Goal: Transaction & Acquisition: Purchase product/service

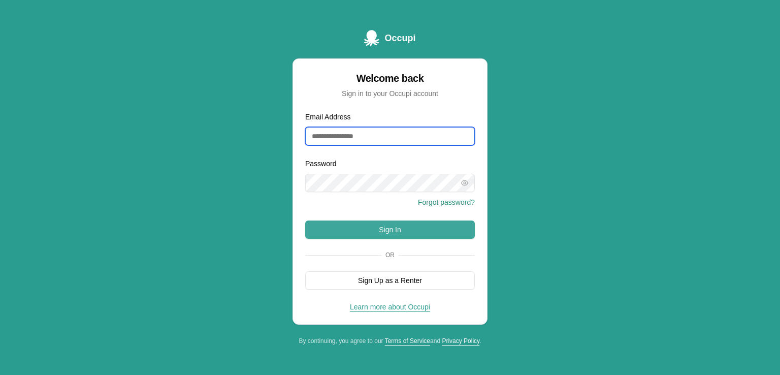
type input "**********"
click at [383, 228] on button "Sign In" at bounding box center [390, 229] width 170 height 18
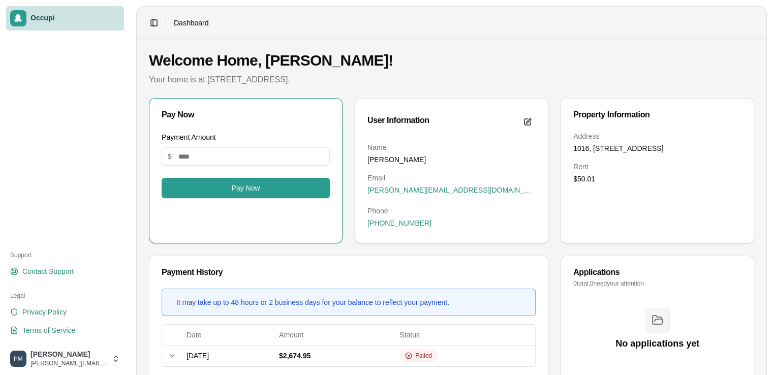
click at [92, 19] on span "Occupi" at bounding box center [74, 18] width 89 height 9
click at [69, 358] on html "Occupi Support Contact Support Legal Privacy Policy Terms of Service [PERSON_NA…" at bounding box center [386, 187] width 773 height 375
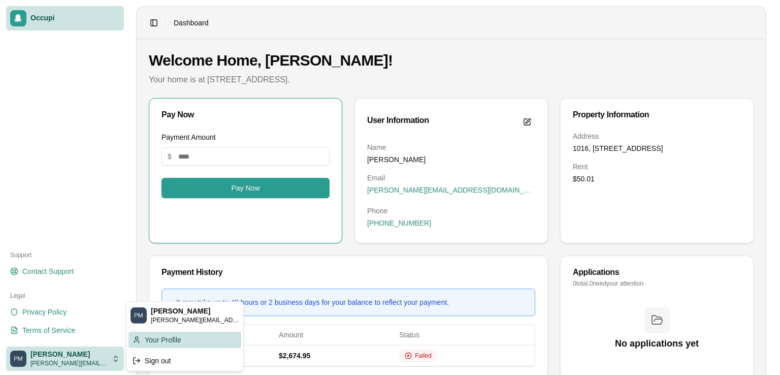
click at [149, 338] on div "Your Profile" at bounding box center [185, 339] width 113 height 16
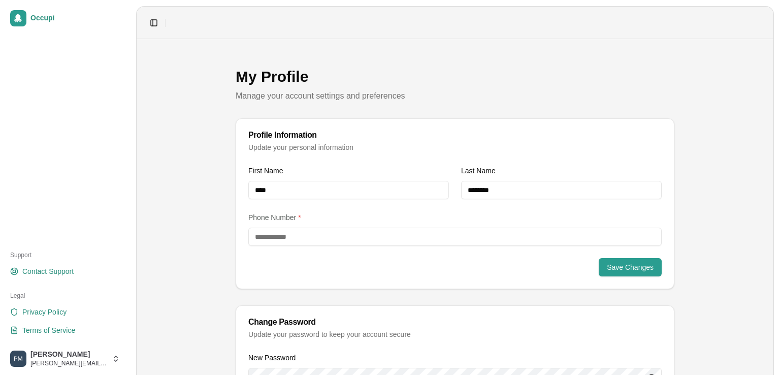
type input "**********"
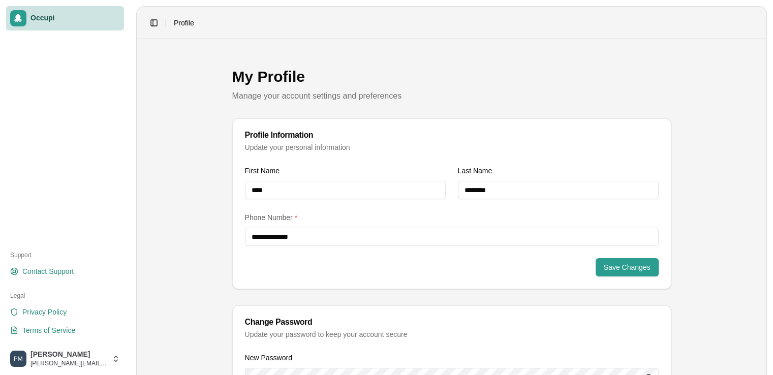
click at [60, 23] on link "Occupi" at bounding box center [65, 18] width 118 height 24
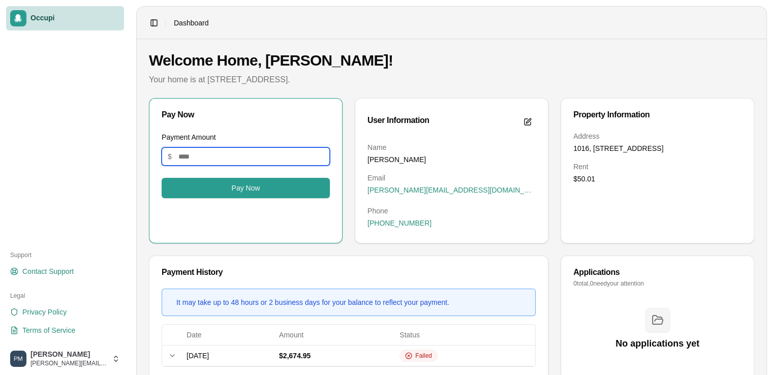
click at [211, 157] on input "Payment Amount" at bounding box center [246, 156] width 168 height 18
type input "****"
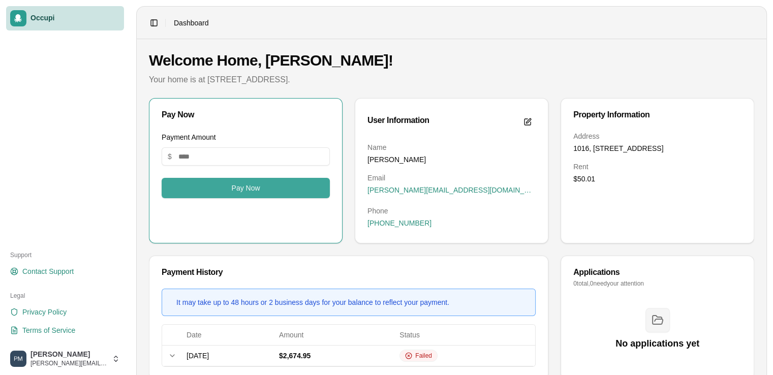
click at [242, 187] on button "Pay Now" at bounding box center [246, 188] width 168 height 20
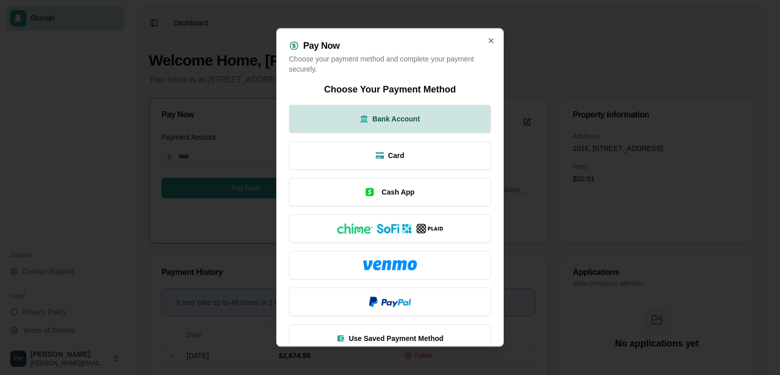
click at [372, 116] on span "Bank Account" at bounding box center [396, 119] width 48 height 10
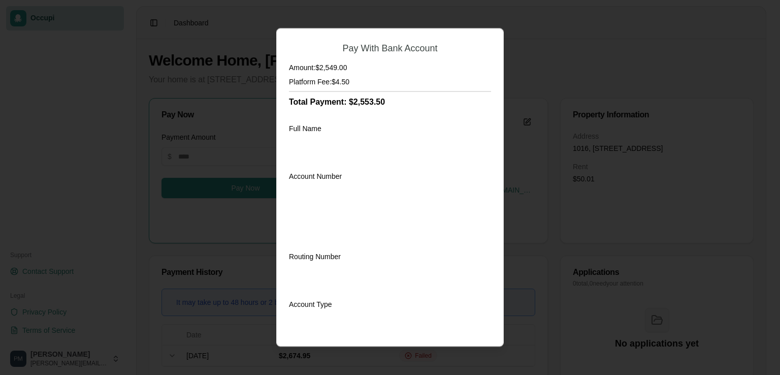
scroll to position [183, 0]
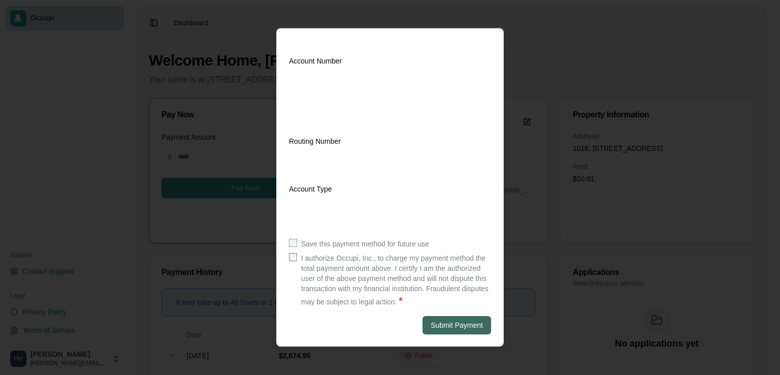
click at [437, 324] on button "Submit Payment" at bounding box center [457, 325] width 69 height 18
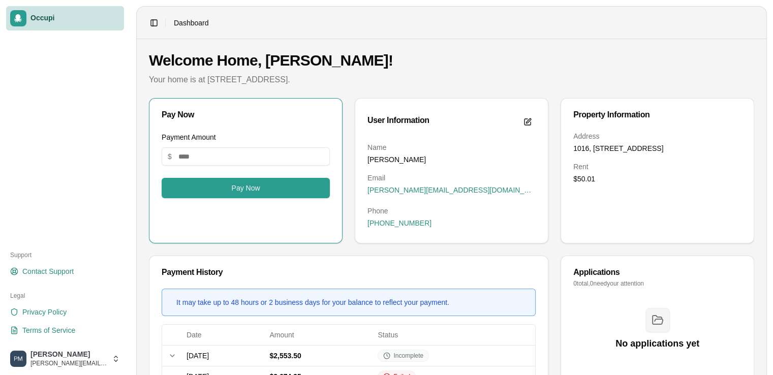
scroll to position [50, 0]
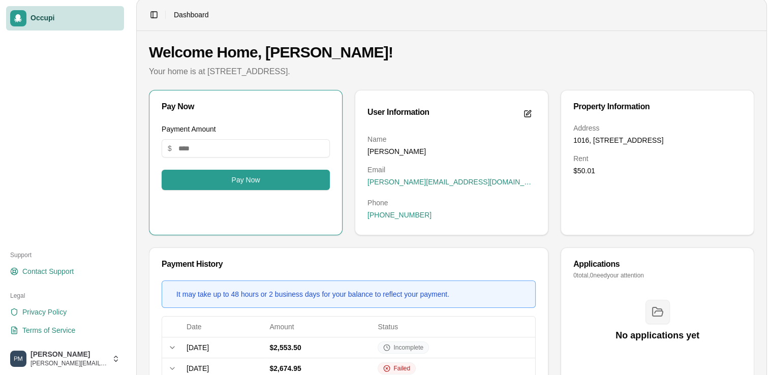
scroll to position [50, 0]
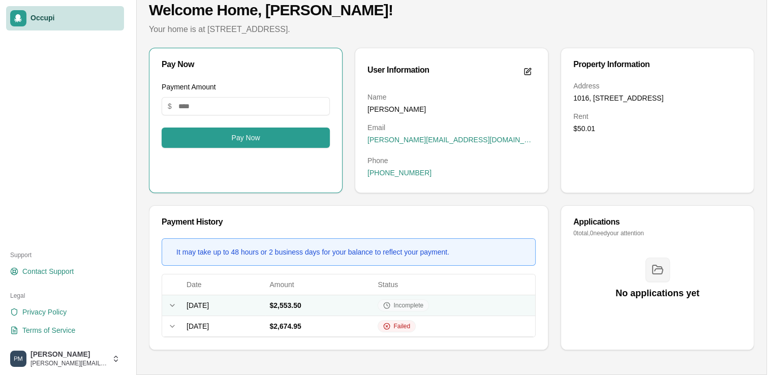
click at [171, 305] on icon at bounding box center [172, 305] width 4 height 2
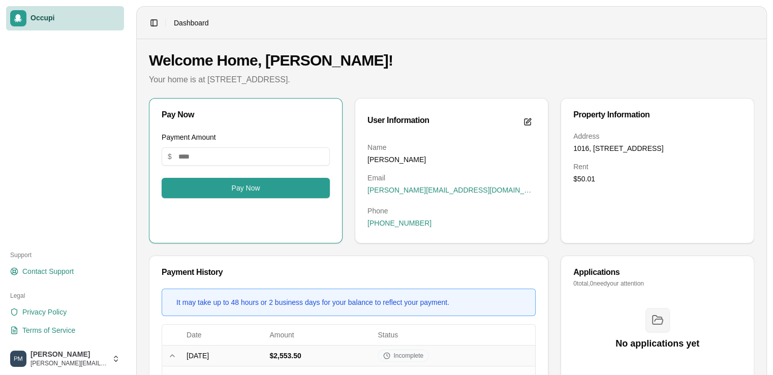
scroll to position [124, 0]
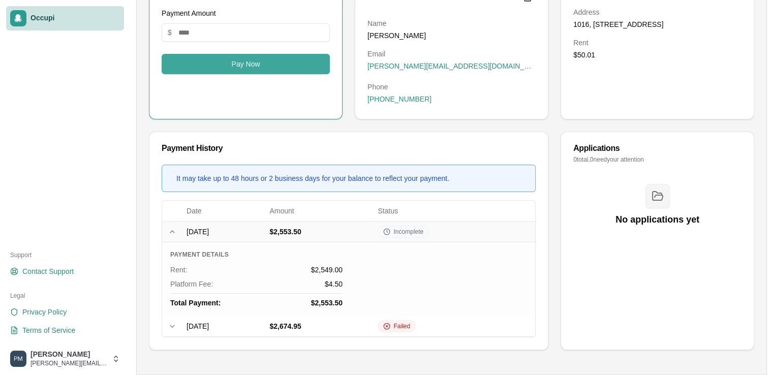
click at [266, 67] on button "Pay Now" at bounding box center [246, 64] width 168 height 20
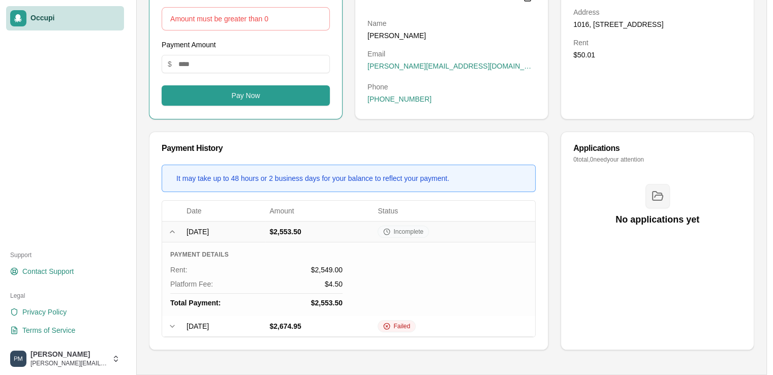
scroll to position [0, 0]
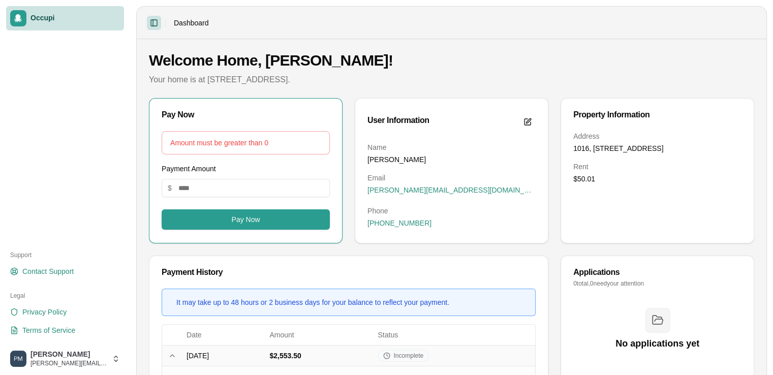
click at [150, 25] on button "Toggle Sidebar" at bounding box center [154, 23] width 14 height 14
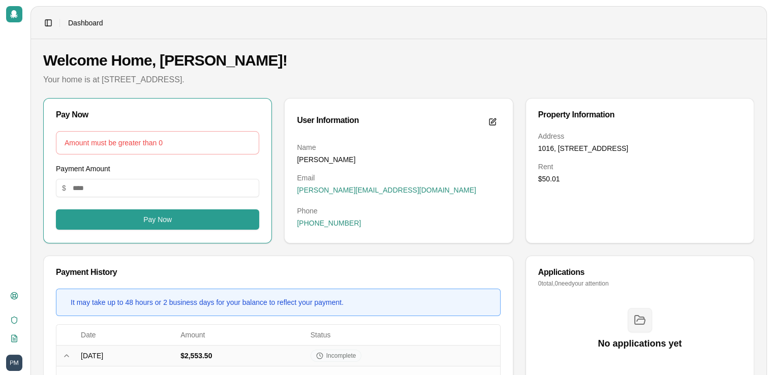
click at [326, 28] on header "Toggle Sidebar Dashboard" at bounding box center [398, 23] width 735 height 33
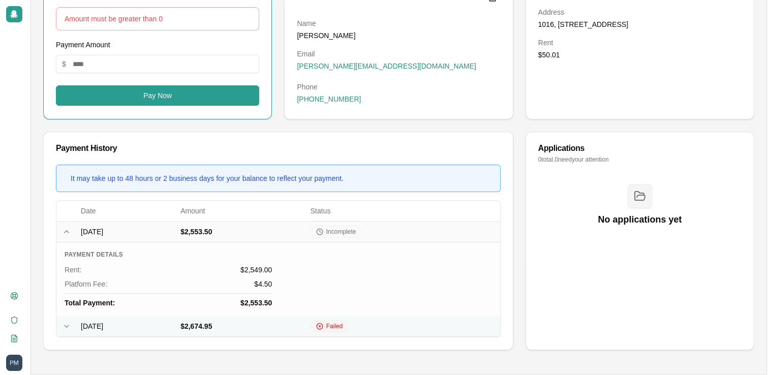
click at [67, 325] on icon at bounding box center [66, 326] width 8 height 8
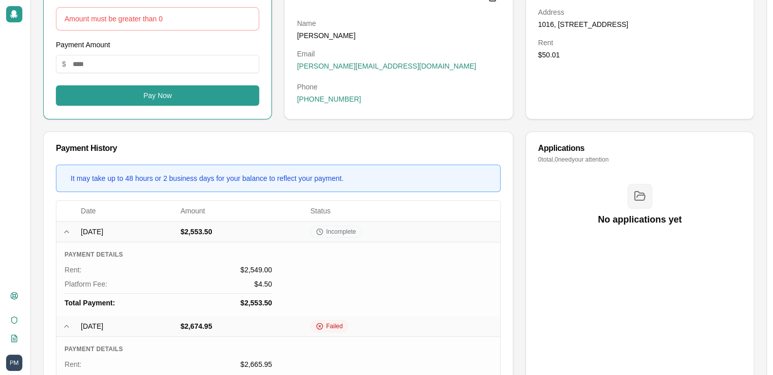
scroll to position [0, 0]
